Goal: Obtain resource: Download file/media

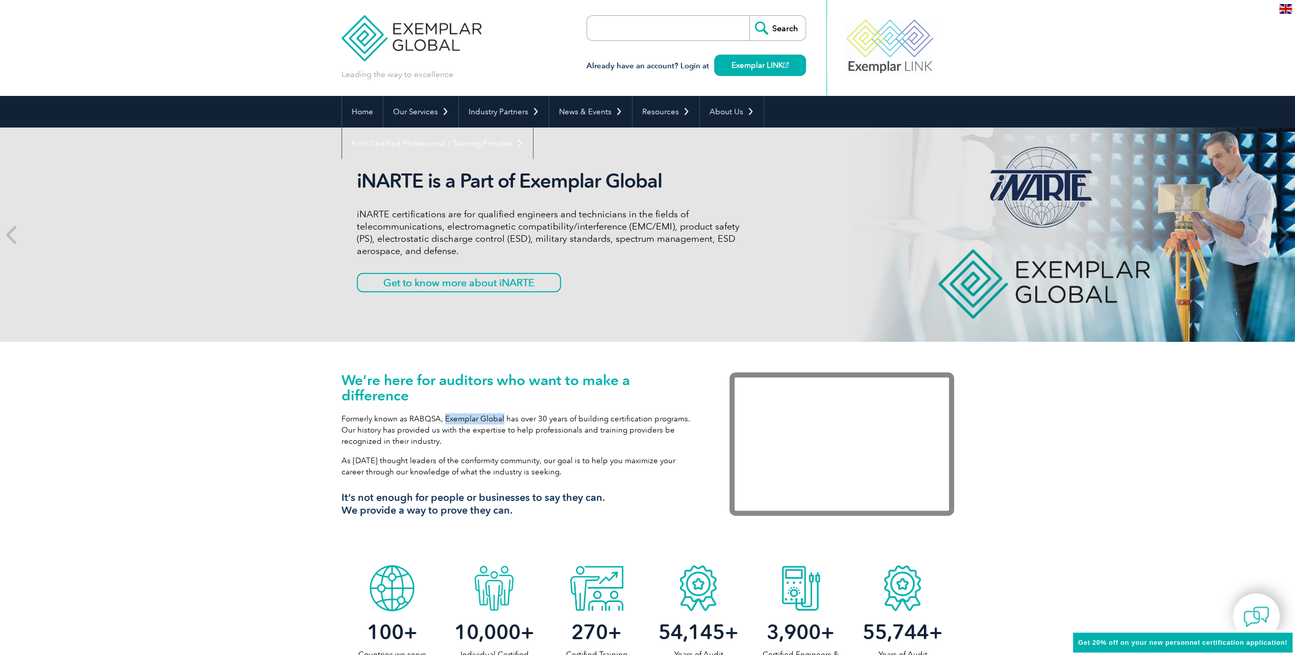
drag, startPoint x: 500, startPoint y: 417, endPoint x: 443, endPoint y: 417, distance: 57.2
click at [443, 417] on p "Formerly known as RABQSA, Exemplar Global has over 30 years of building certifi…" at bounding box center [519, 430] width 357 height 34
drag, startPoint x: 443, startPoint y: 417, endPoint x: 449, endPoint y: 418, distance: 5.6
copy p "Exemplar Global"
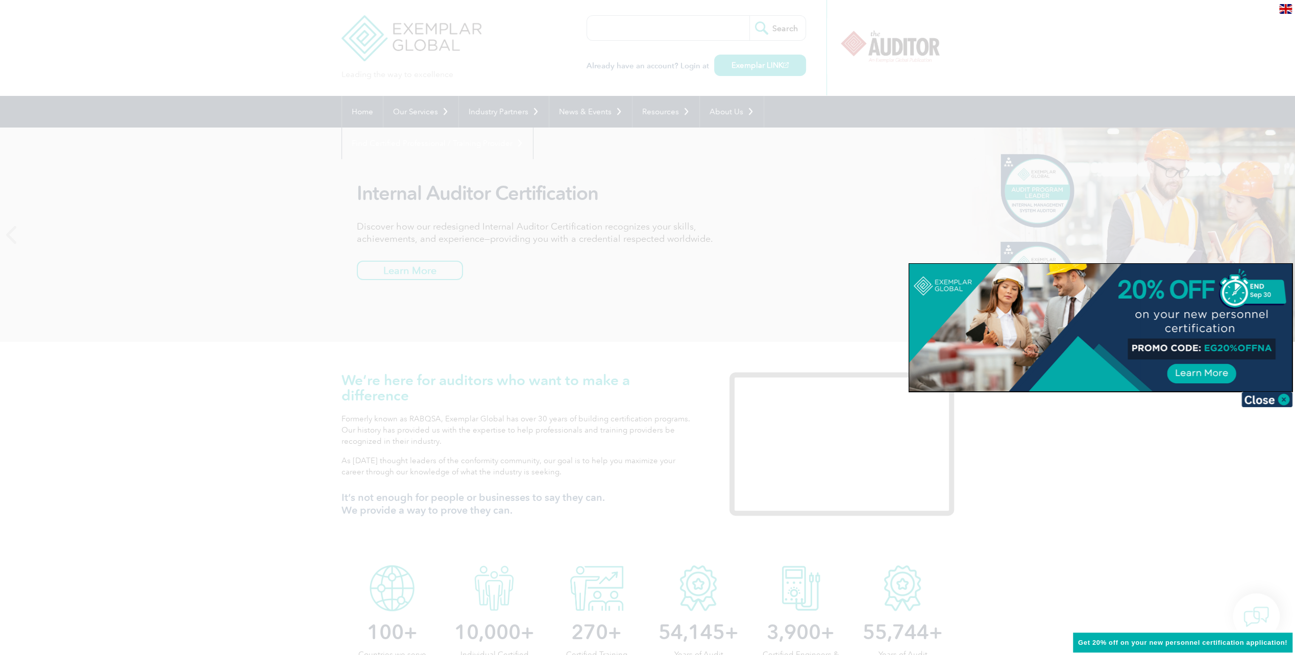
click at [304, 206] on div at bounding box center [647, 327] width 1295 height 655
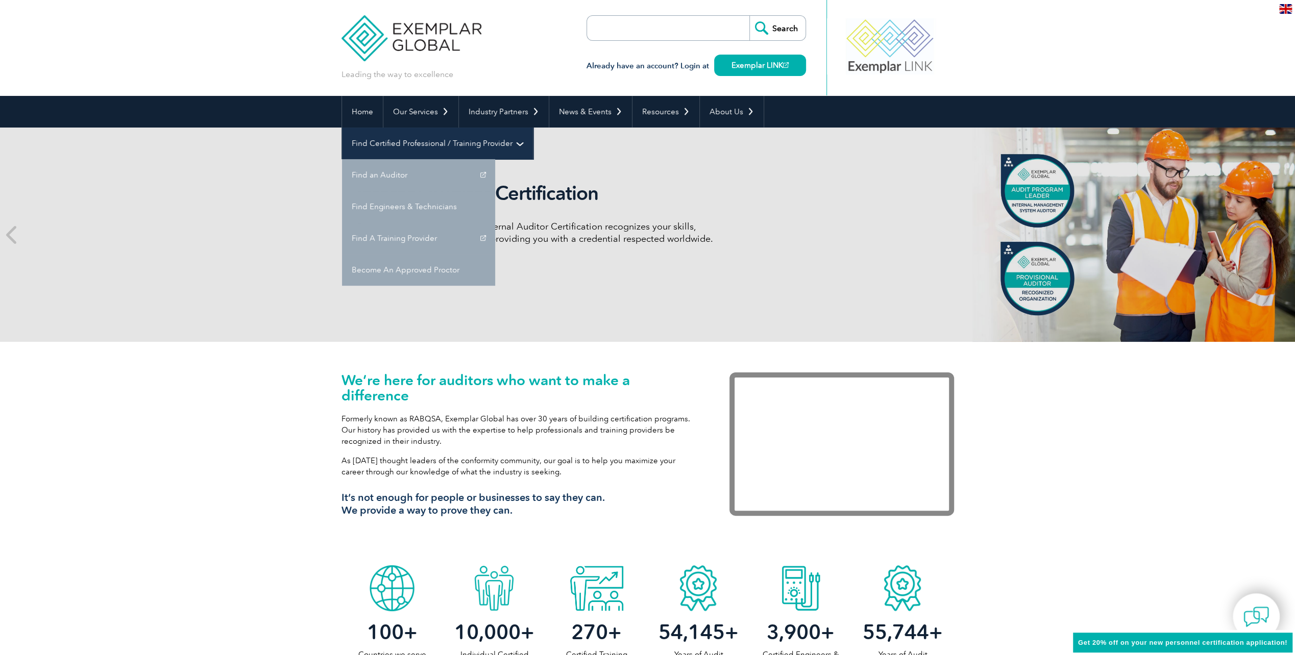
click at [533, 128] on link "Find Certified Professional / Training Provider" at bounding box center [437, 144] width 191 height 32
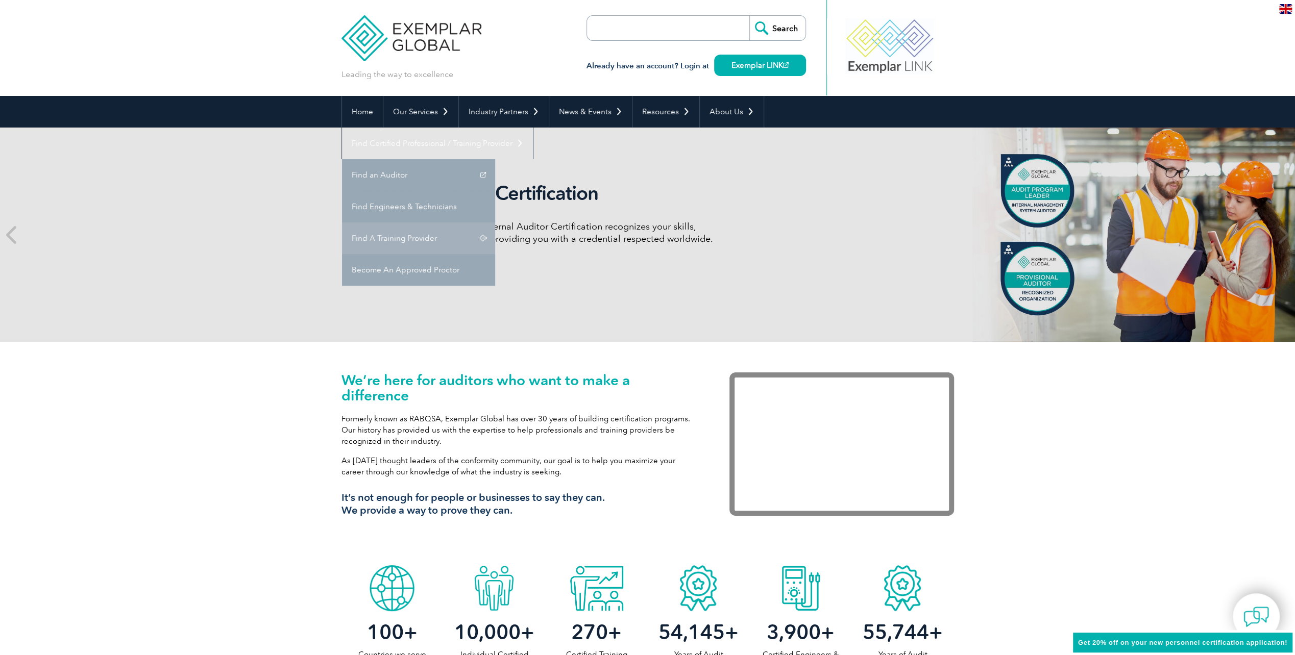
click at [495, 223] on link "Find A Training Provider" at bounding box center [418, 239] width 153 height 32
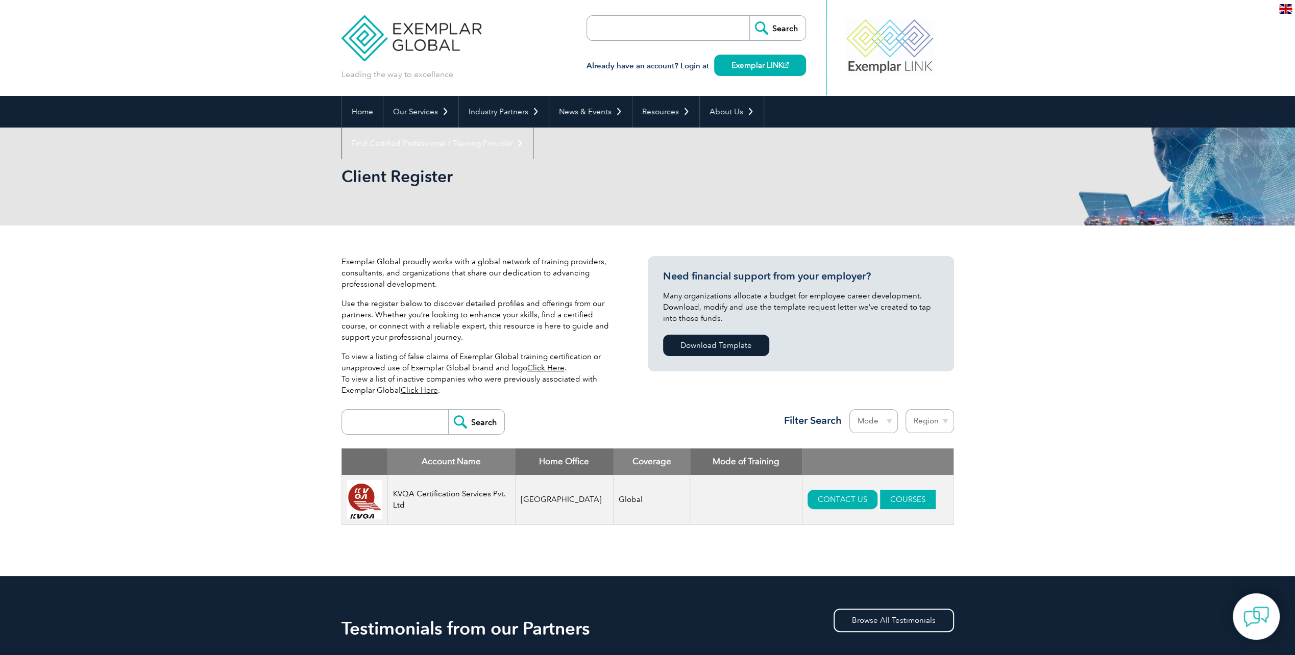
click at [882, 499] on link "COURSES" at bounding box center [908, 499] width 56 height 19
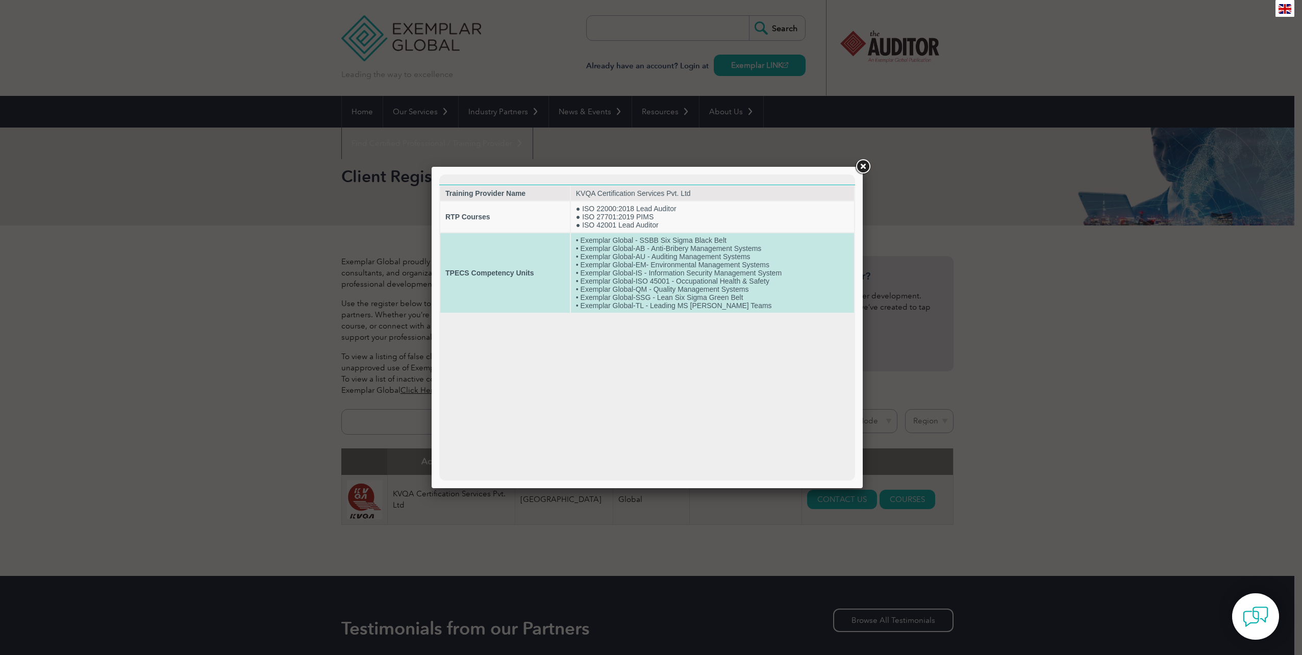
click at [487, 264] on td "TPECS Competency Units" at bounding box center [505, 273] width 130 height 80
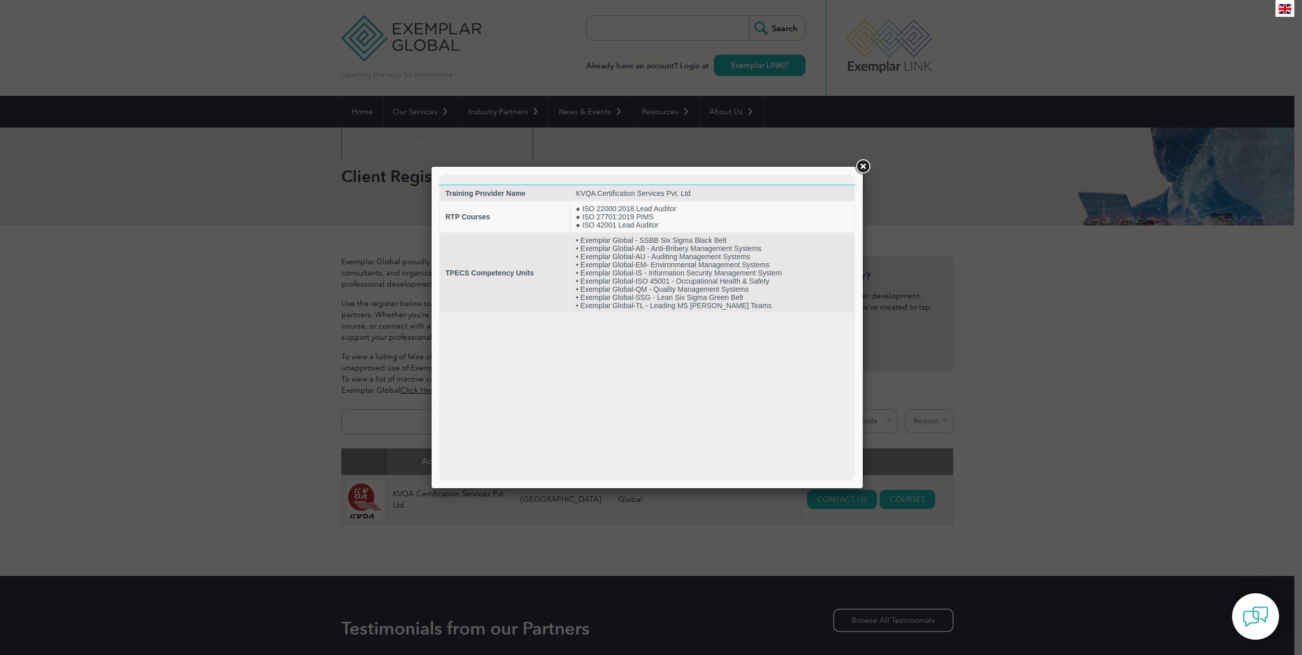
click at [864, 168] on link at bounding box center [863, 167] width 18 height 18
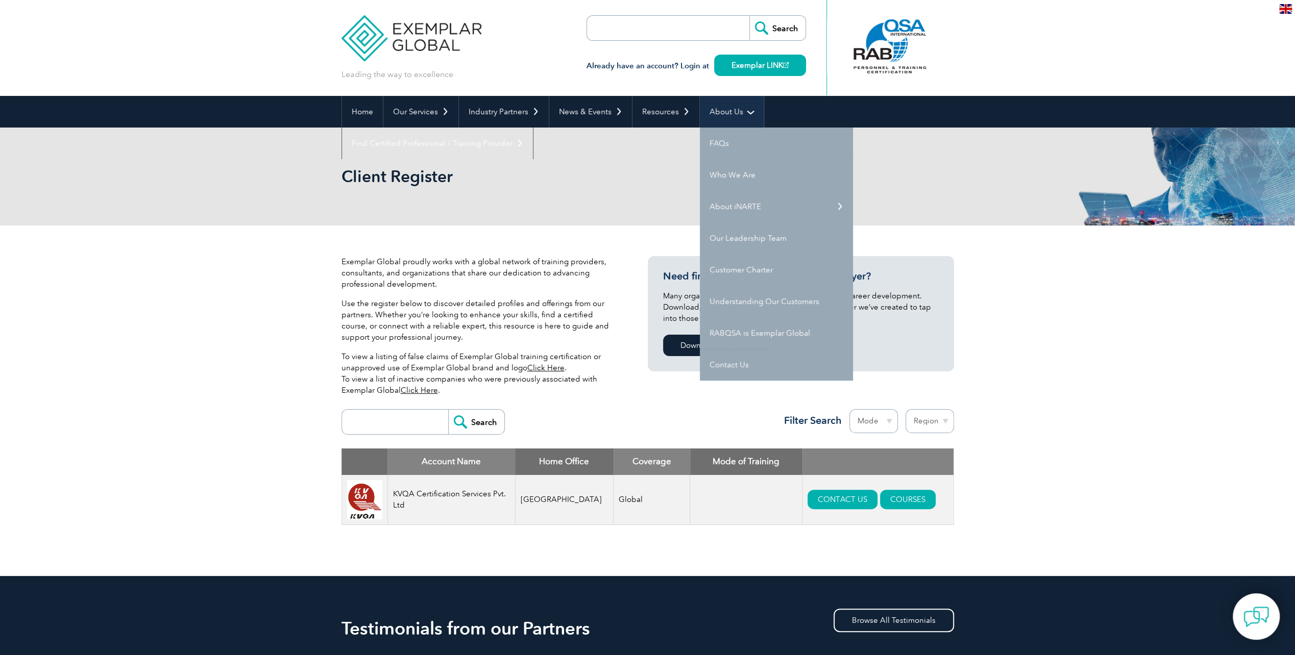
click at [733, 108] on link "About Us" at bounding box center [732, 112] width 64 height 32
click at [728, 175] on link "Who We Are" at bounding box center [776, 175] width 153 height 32
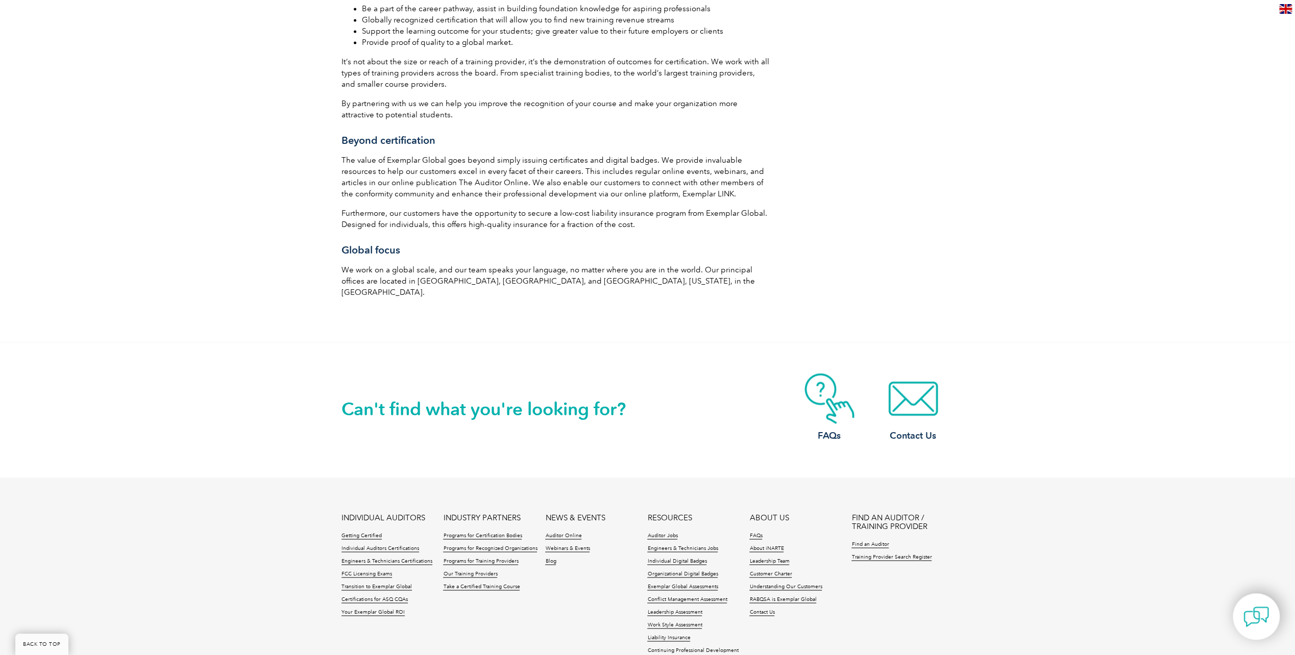
scroll to position [1531, 0]
click at [755, 532] on link "FAQs" at bounding box center [755, 535] width 13 height 7
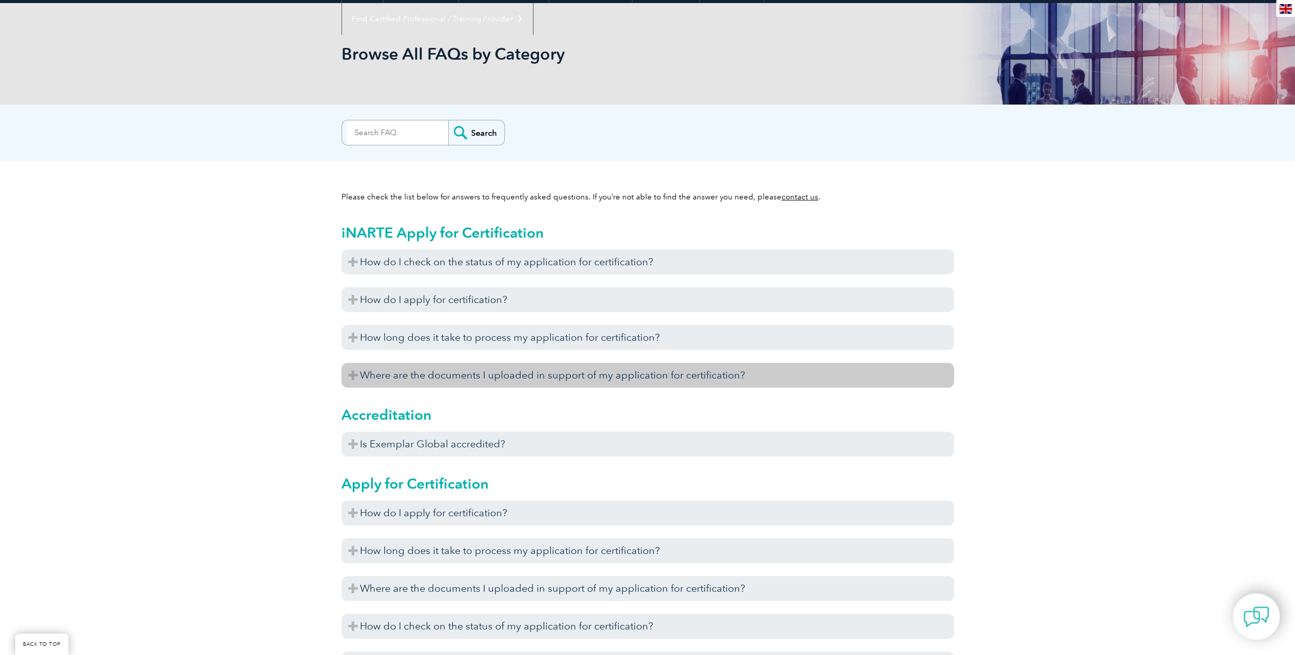
scroll to position [153, 0]
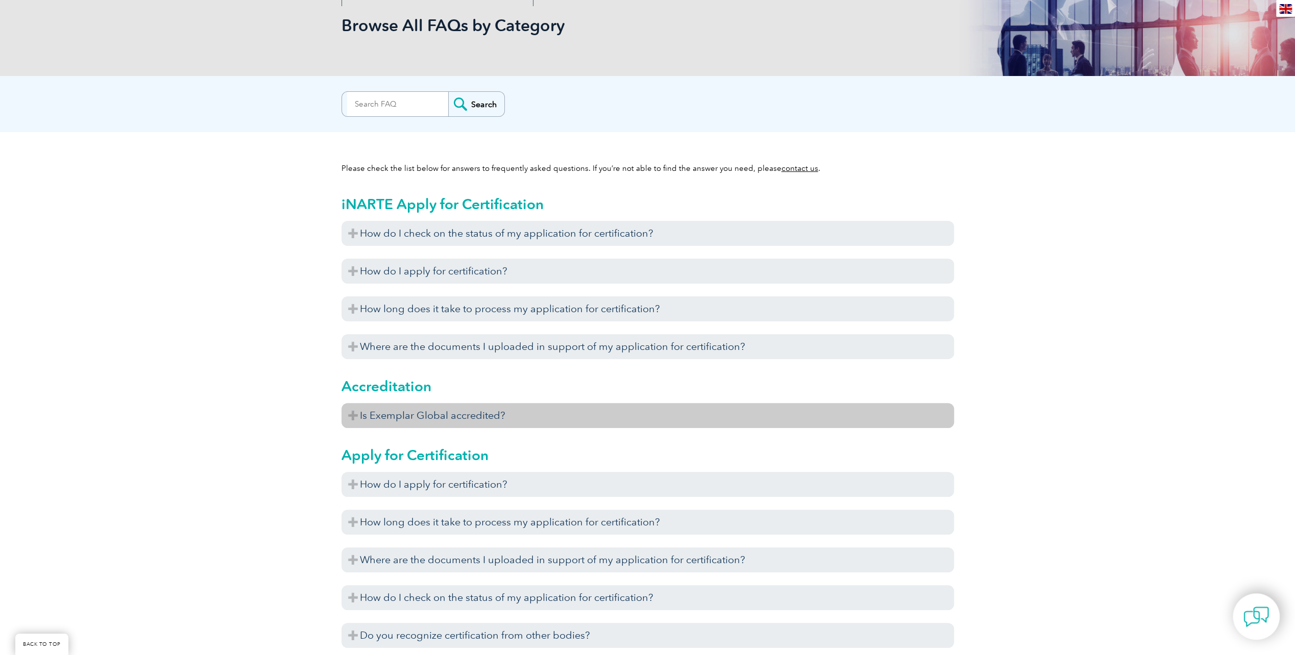
click at [445, 422] on h3 "Is Exemplar Global accredited?" at bounding box center [647, 415] width 612 height 25
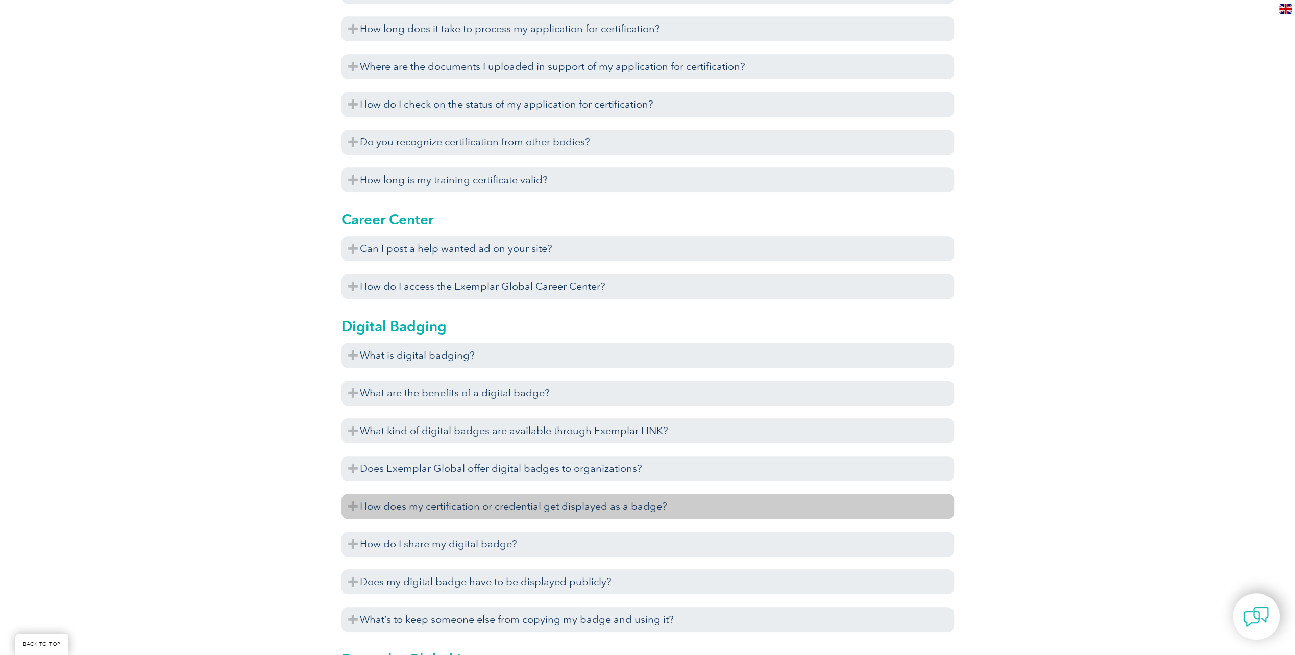
scroll to position [715, 0]
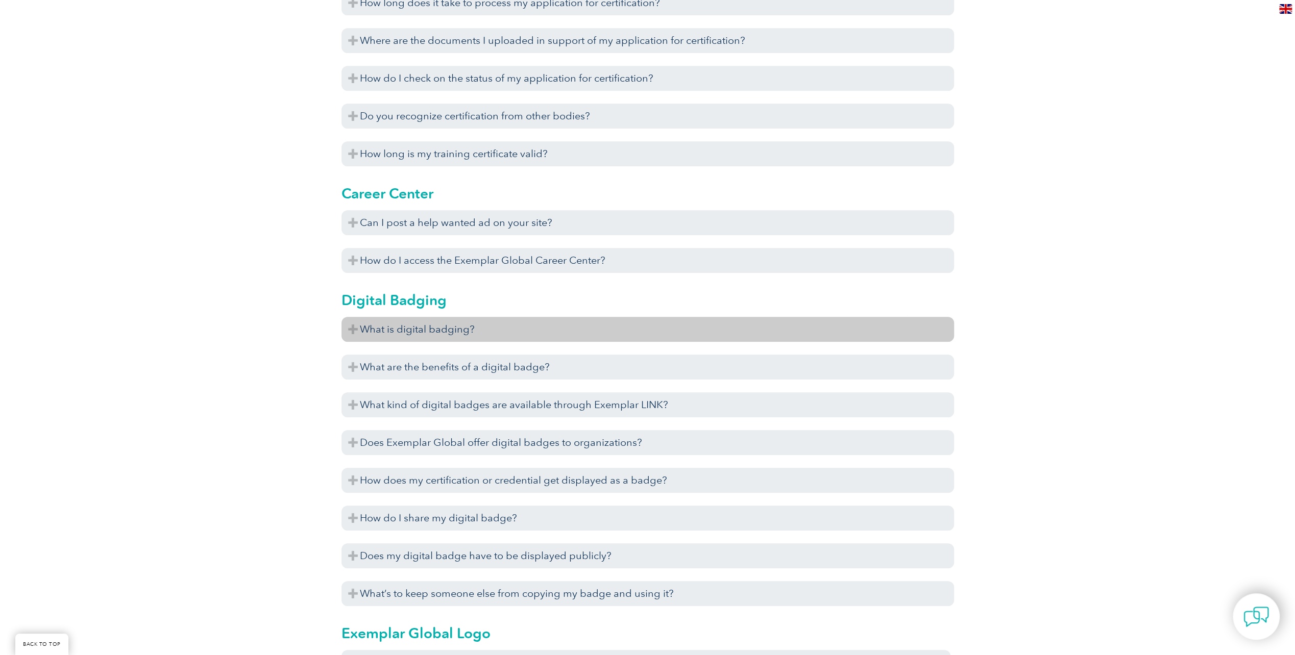
click at [508, 334] on h3 "What is digital badging?" at bounding box center [647, 329] width 612 height 25
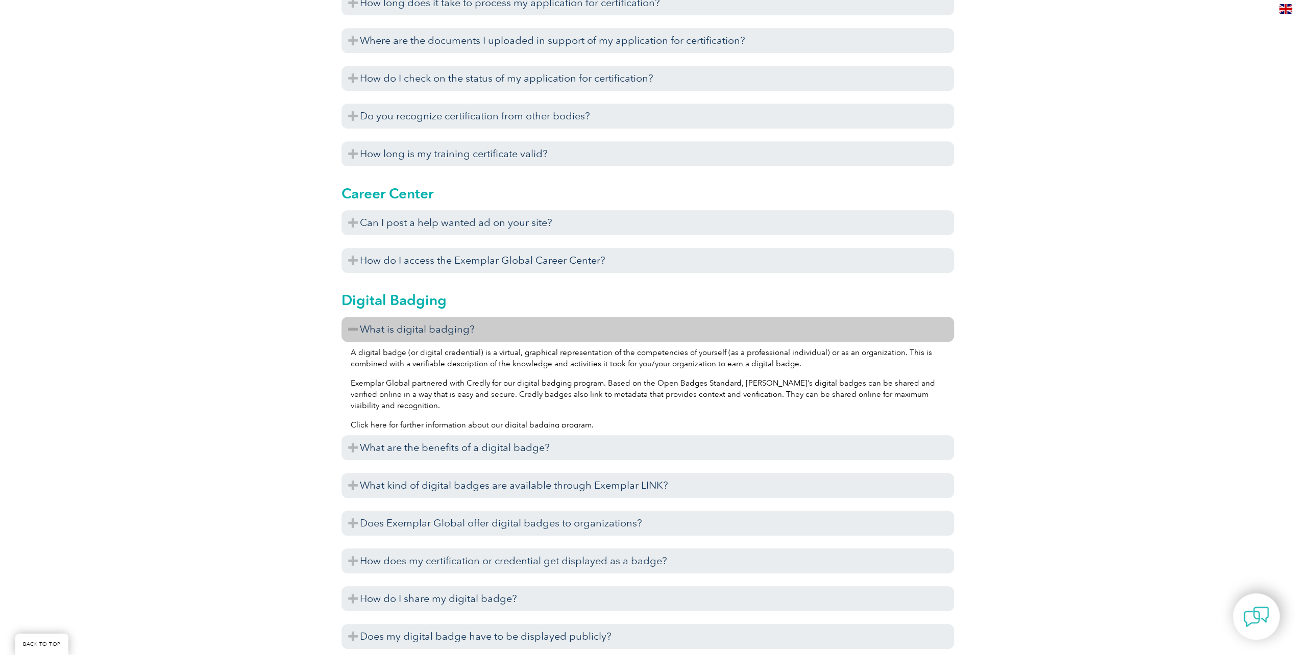
click at [495, 421] on link "Click here for further information about our digital badging program" at bounding box center [471, 425] width 241 height 9
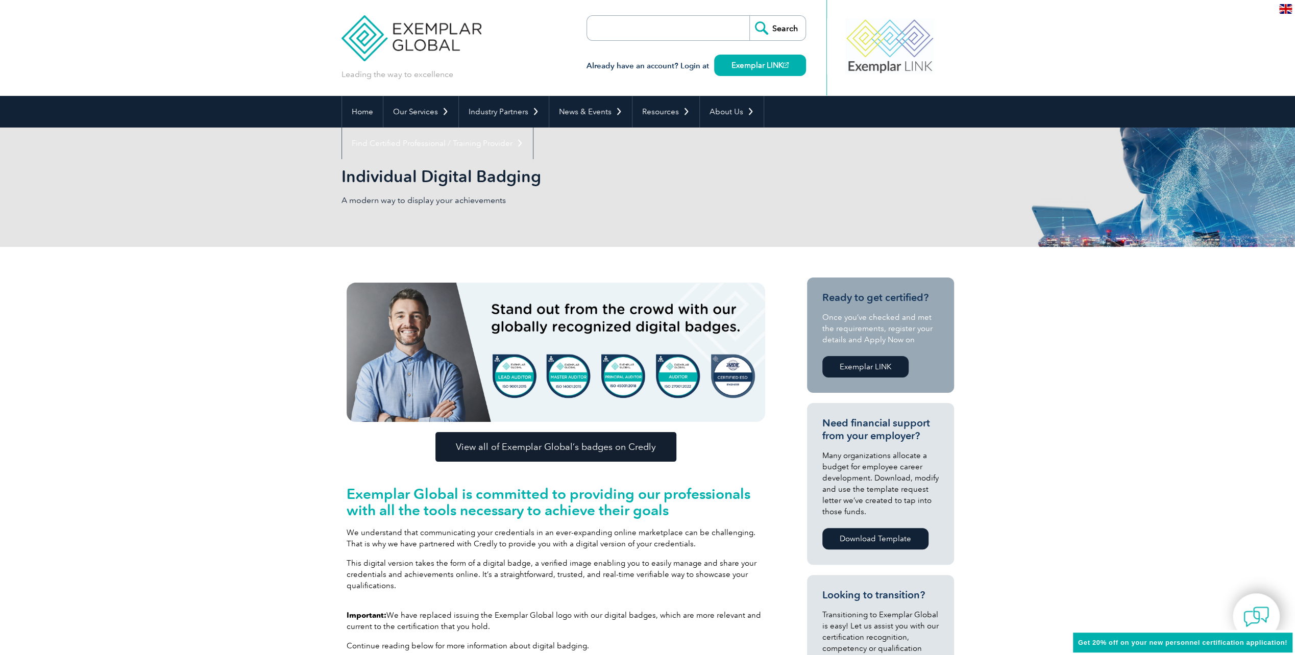
click at [626, 385] on img at bounding box center [556, 352] width 419 height 139
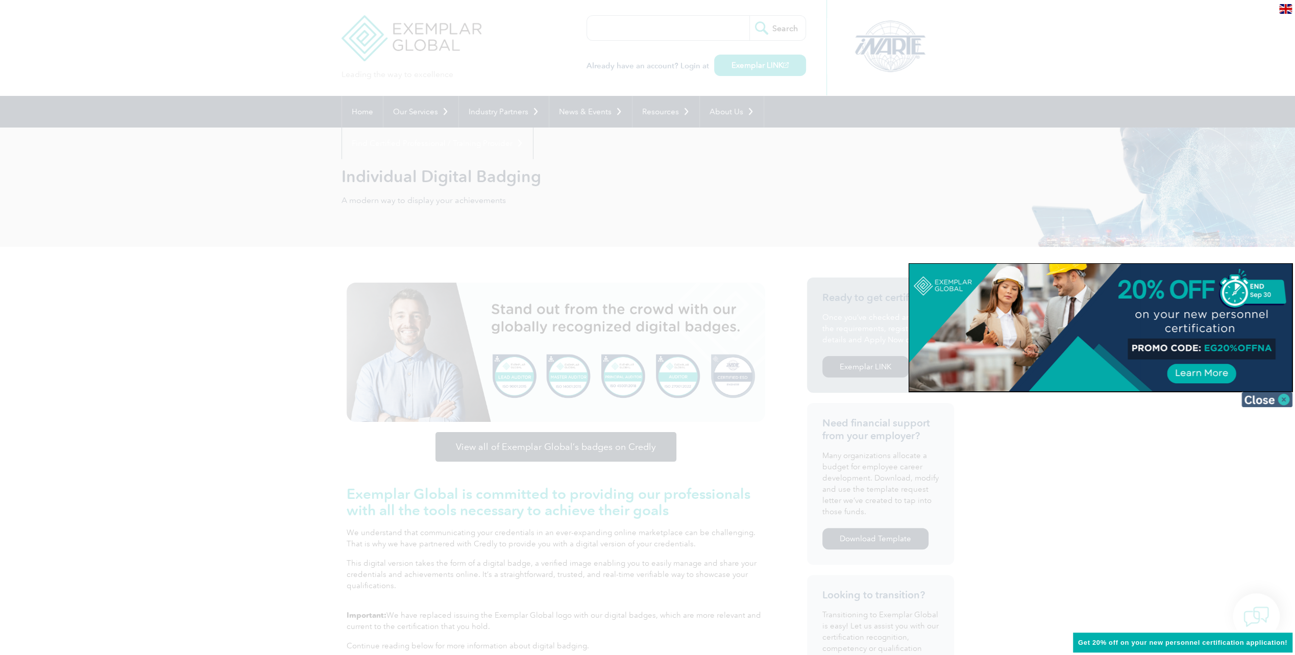
click at [1287, 403] on img at bounding box center [1266, 399] width 51 height 15
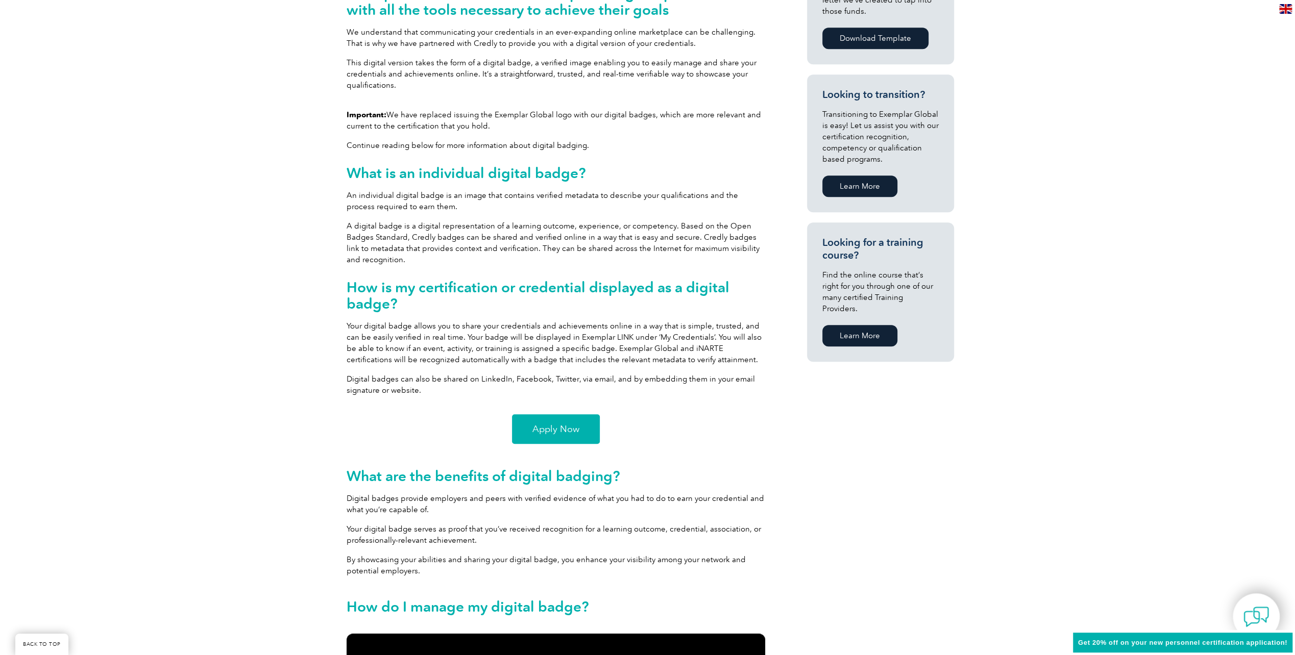
scroll to position [510, 0]
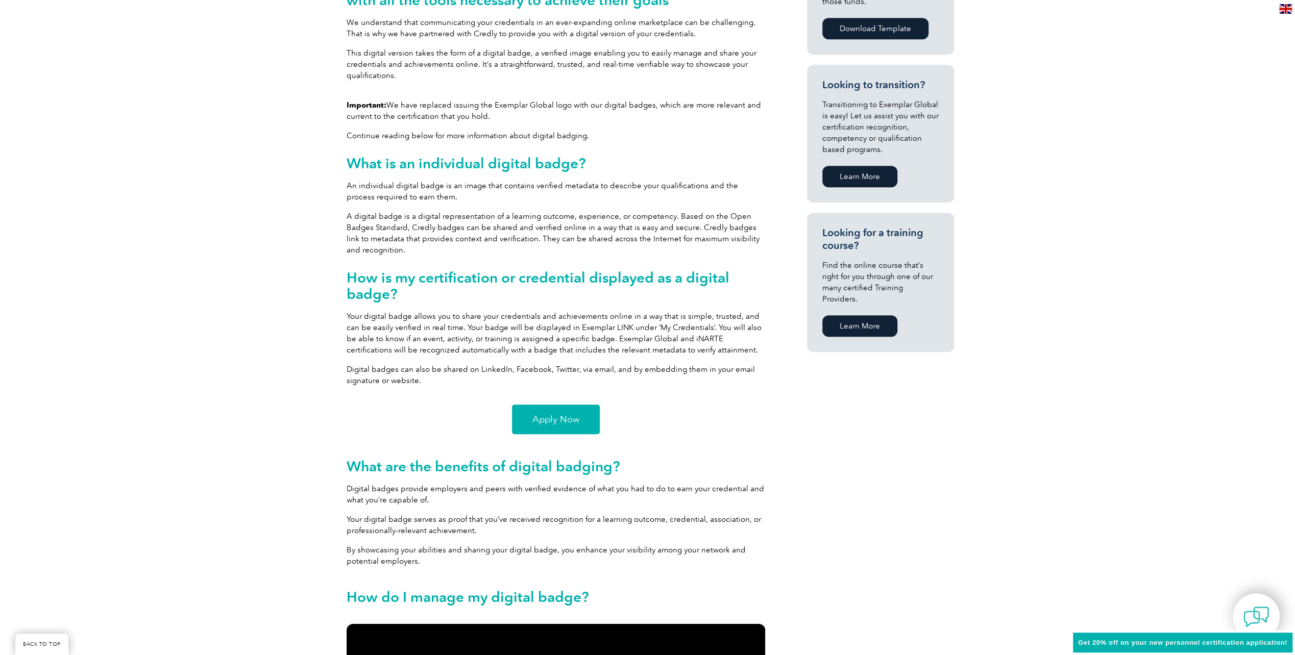
click at [553, 415] on span "Apply Now" at bounding box center [555, 419] width 47 height 9
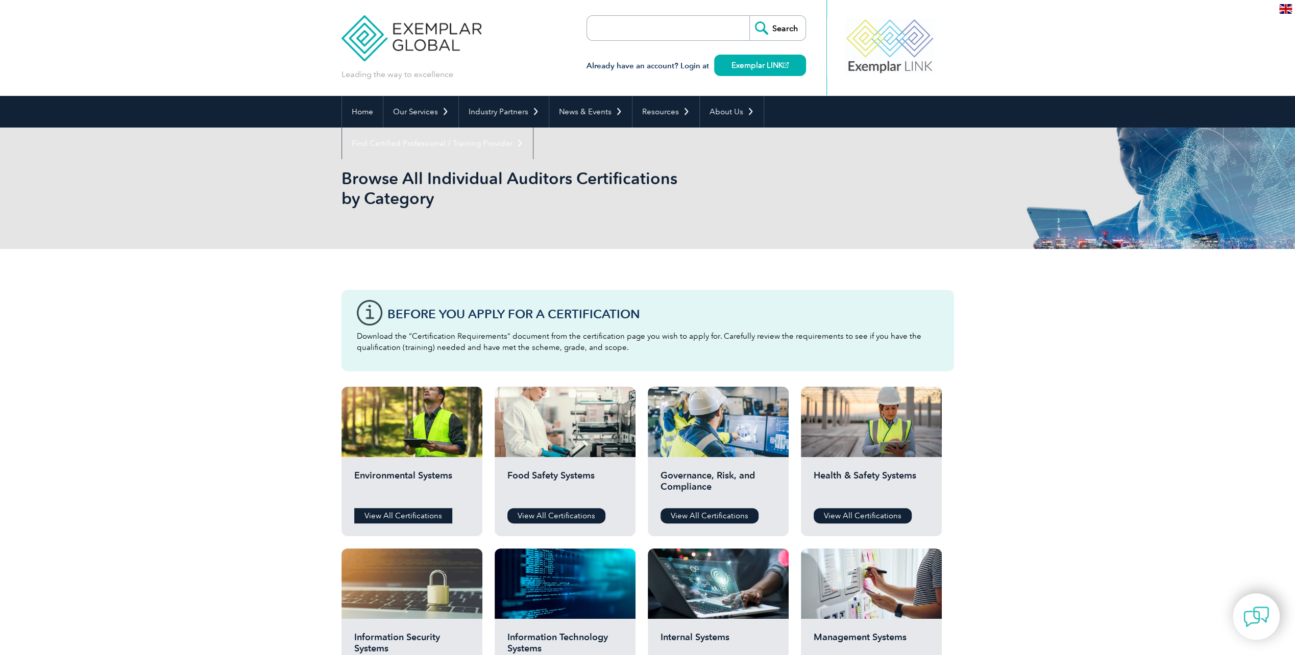
click at [428, 514] on link "View All Certifications" at bounding box center [403, 515] width 98 height 15
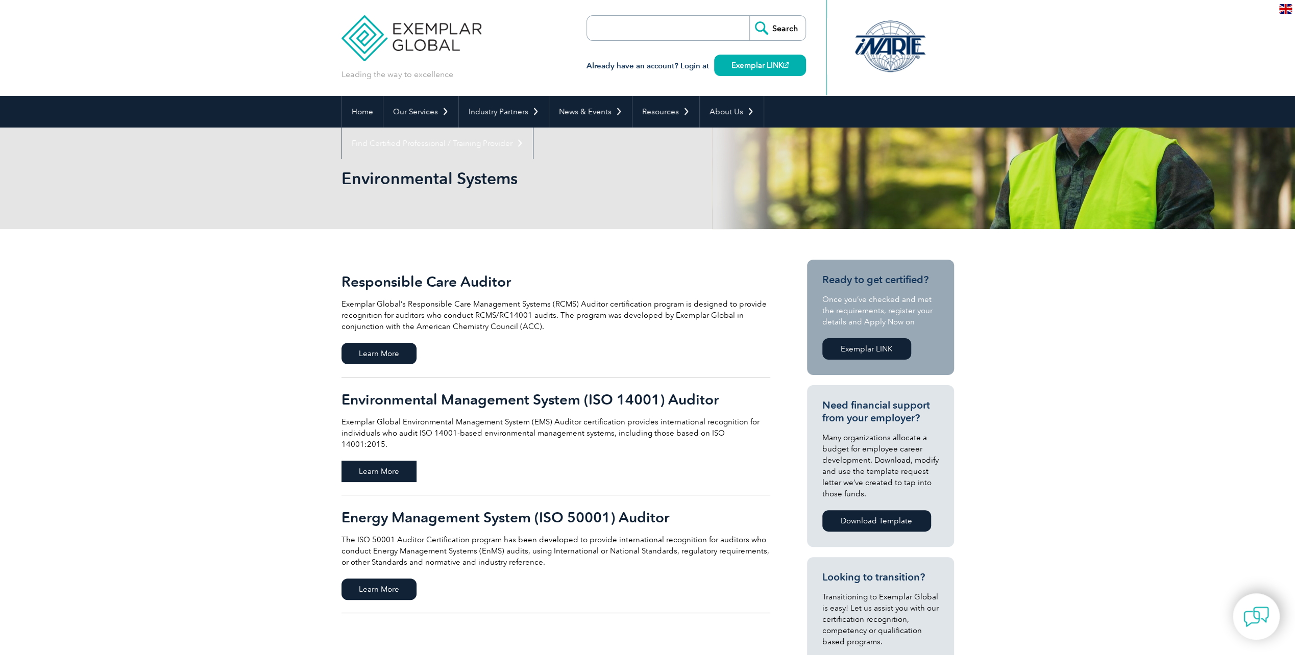
click at [384, 466] on span "Learn More" at bounding box center [378, 471] width 75 height 21
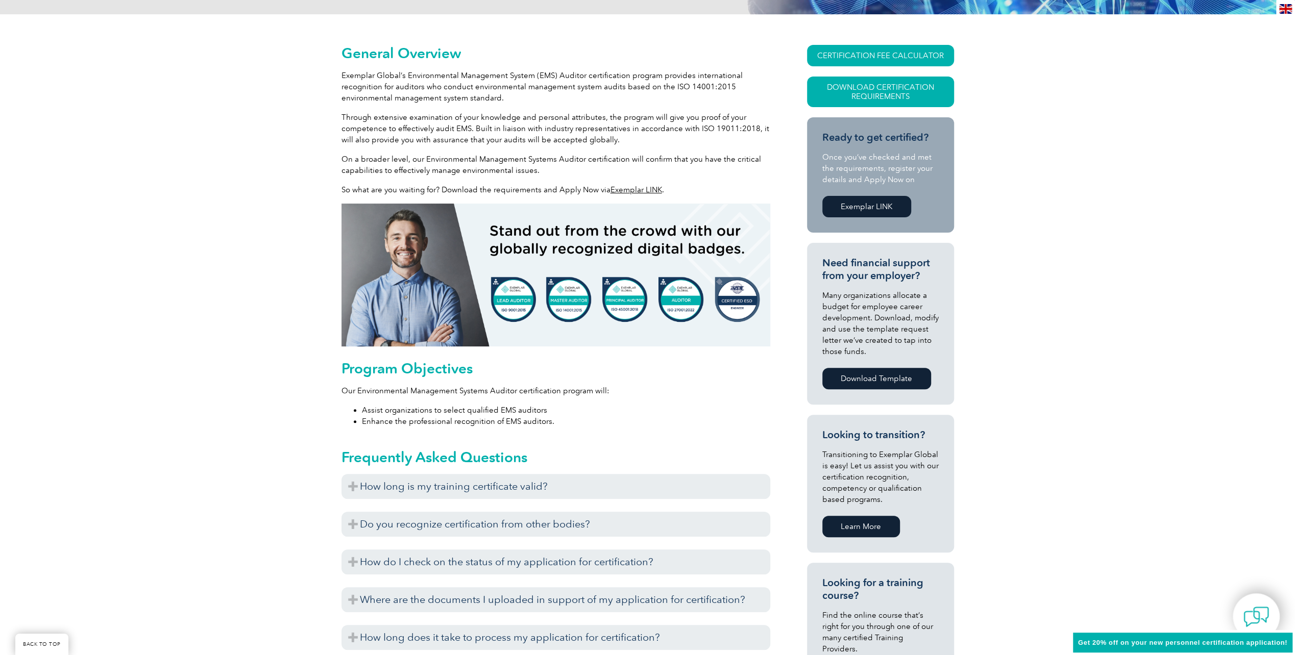
scroll to position [255, 0]
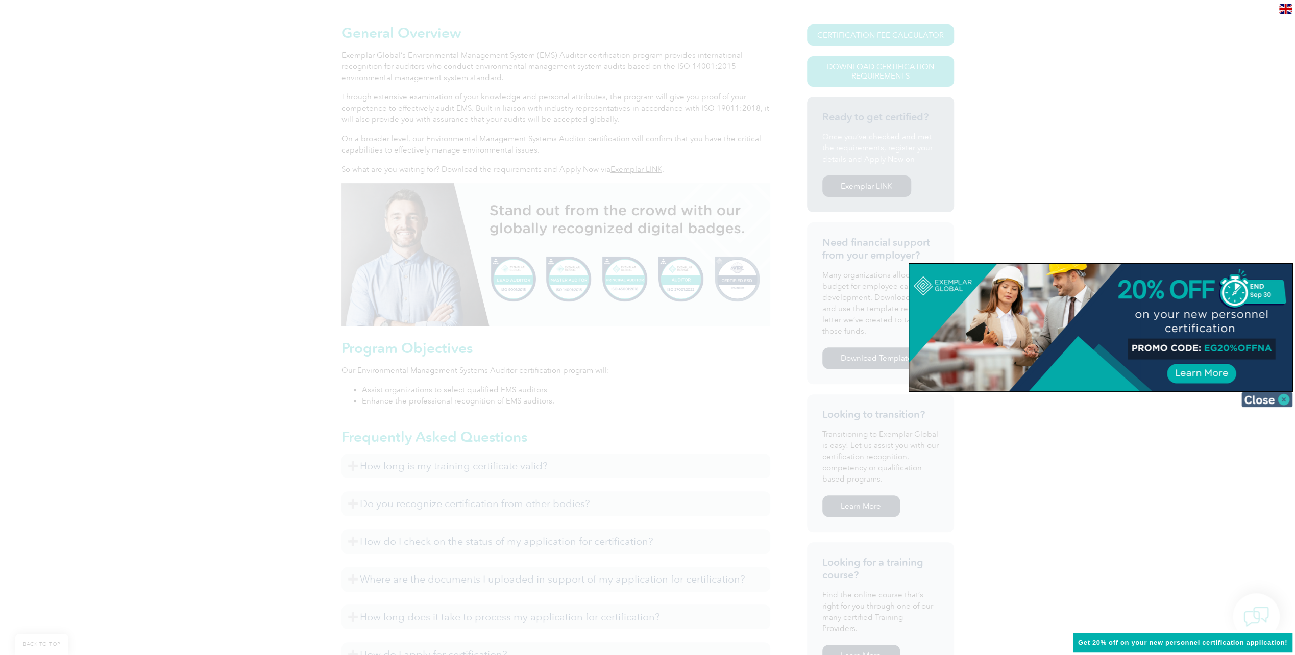
click at [1271, 401] on img at bounding box center [1266, 399] width 51 height 15
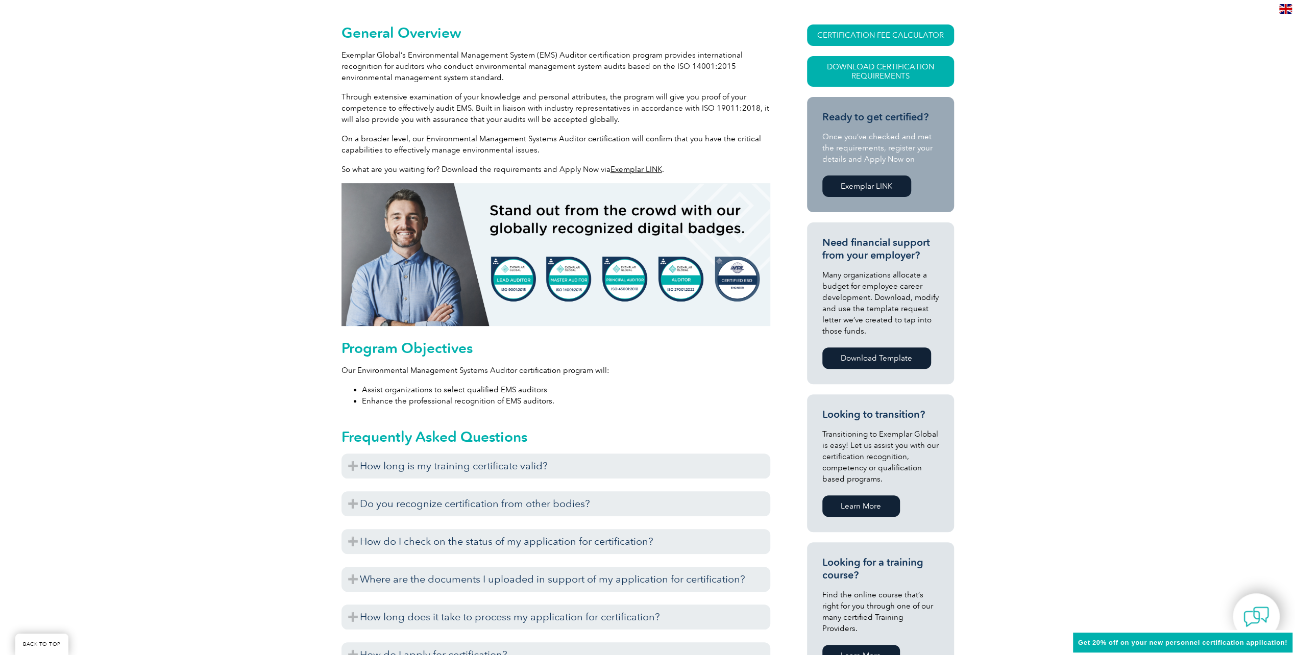
click at [894, 358] on link "Download Template" at bounding box center [876, 358] width 109 height 21
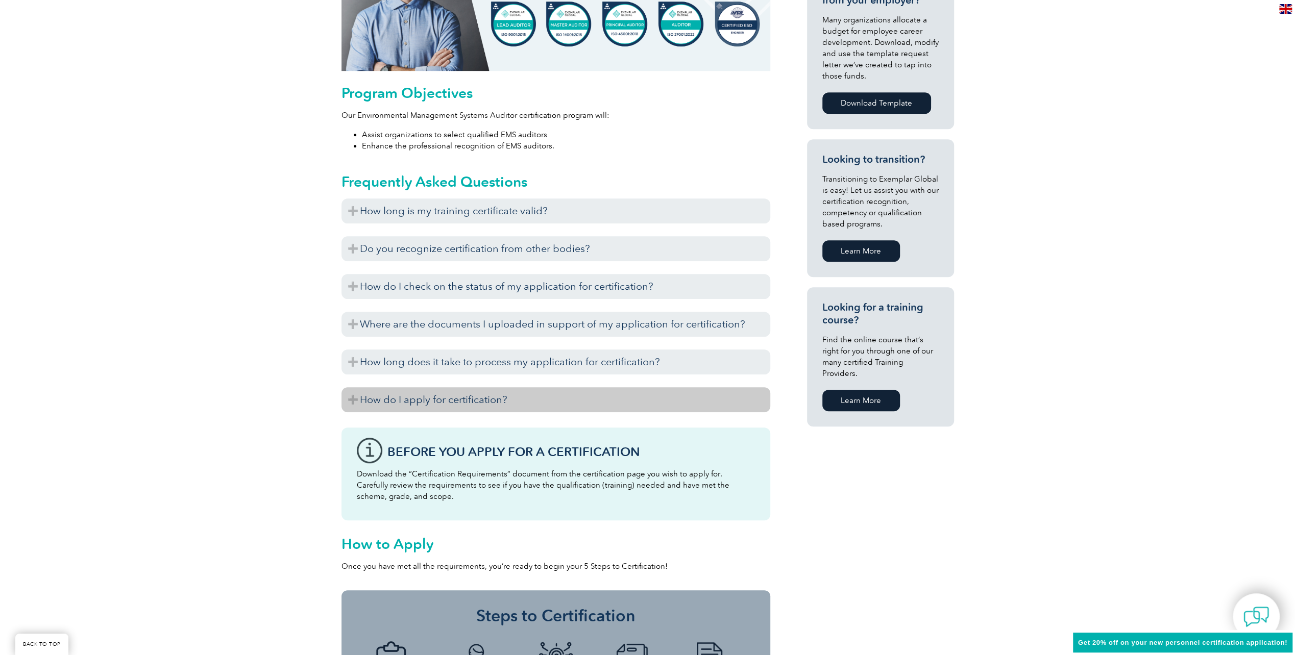
scroll to position [766, 0]
